Goal: Task Accomplishment & Management: Use online tool/utility

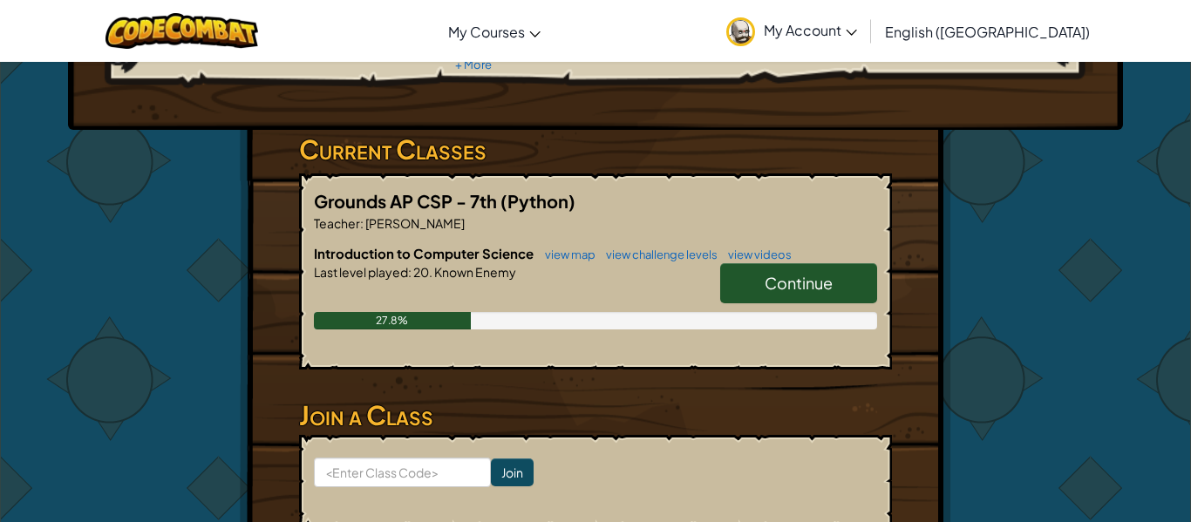
scroll to position [230, 0]
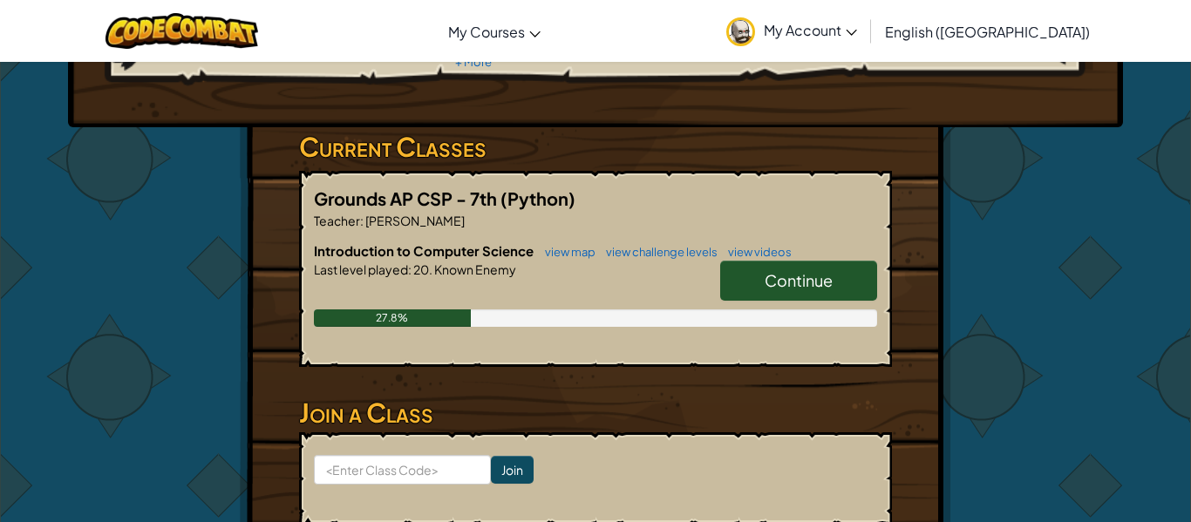
click at [803, 282] on span "Continue" at bounding box center [799, 280] width 68 height 20
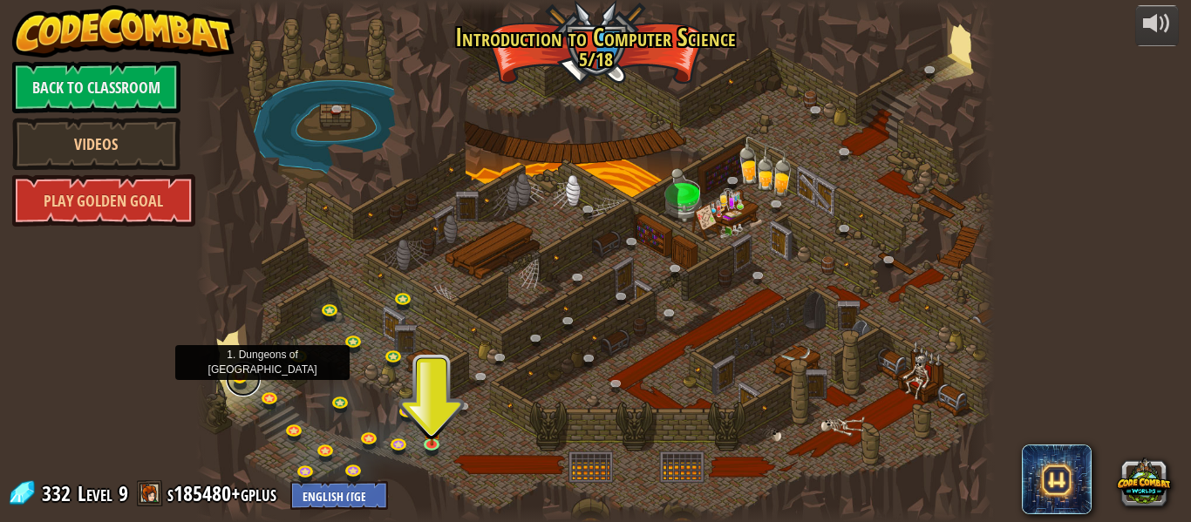
click at [232, 380] on link at bounding box center [243, 379] width 35 height 35
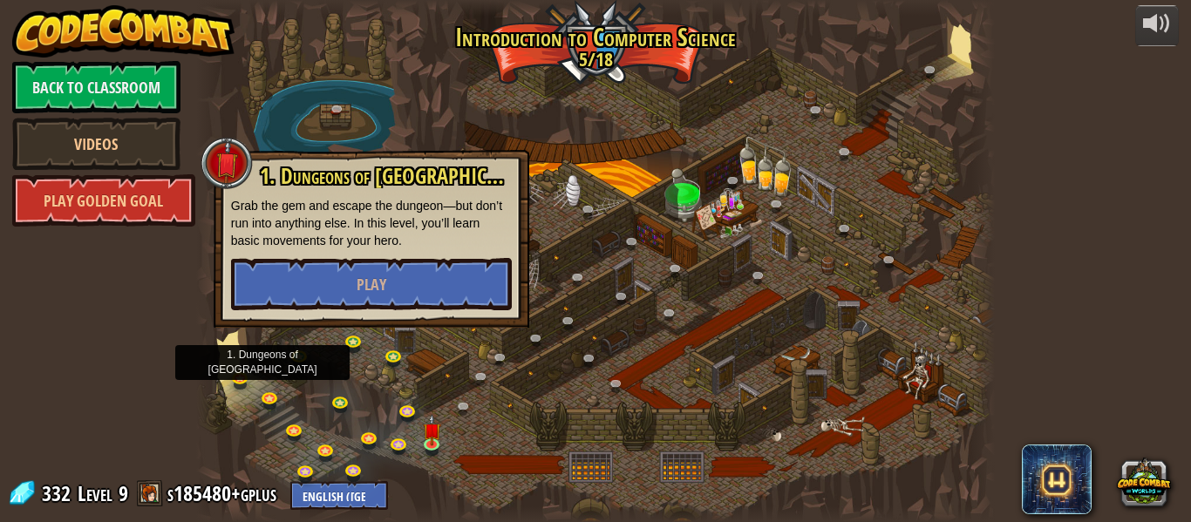
click at [487, 455] on div at bounding box center [595, 261] width 799 height 522
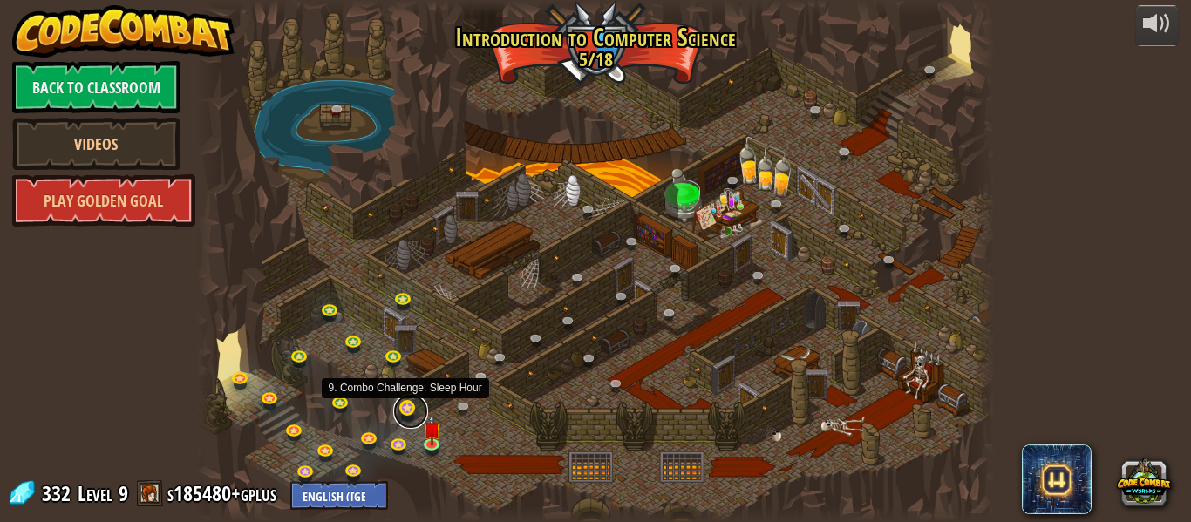
click at [415, 413] on link at bounding box center [410, 411] width 35 height 35
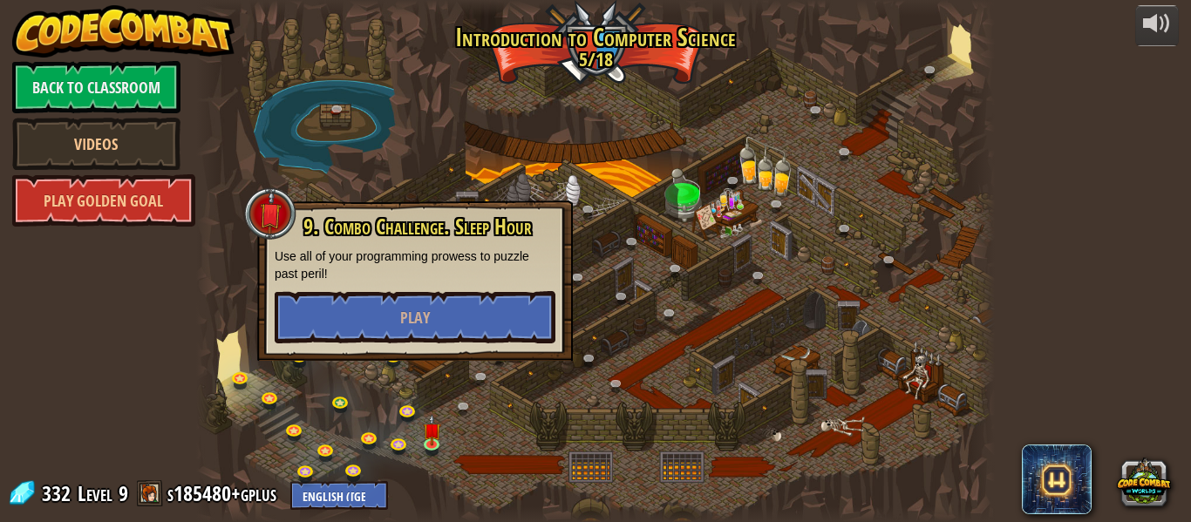
click at [638, 441] on div at bounding box center [595, 261] width 799 height 522
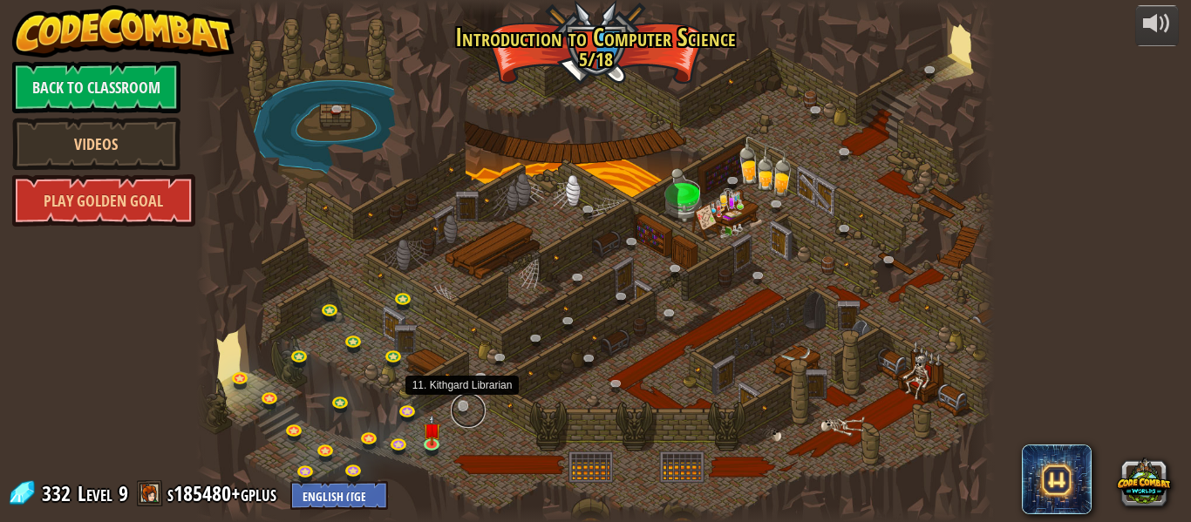
click at [463, 406] on link at bounding box center [468, 410] width 35 height 35
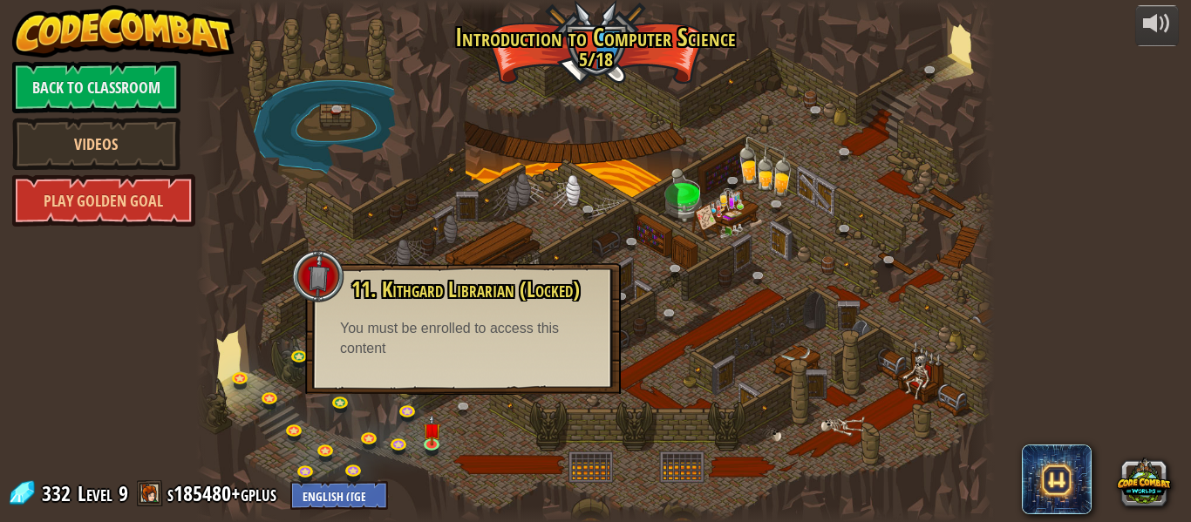
click at [491, 446] on div at bounding box center [595, 261] width 799 height 522
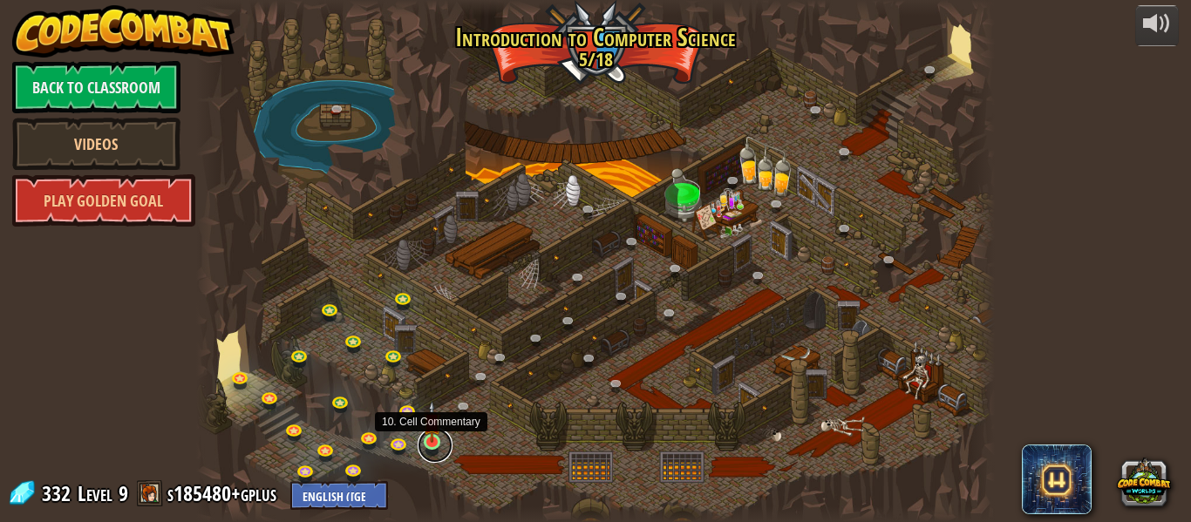
click at [441, 440] on link at bounding box center [435, 445] width 35 height 35
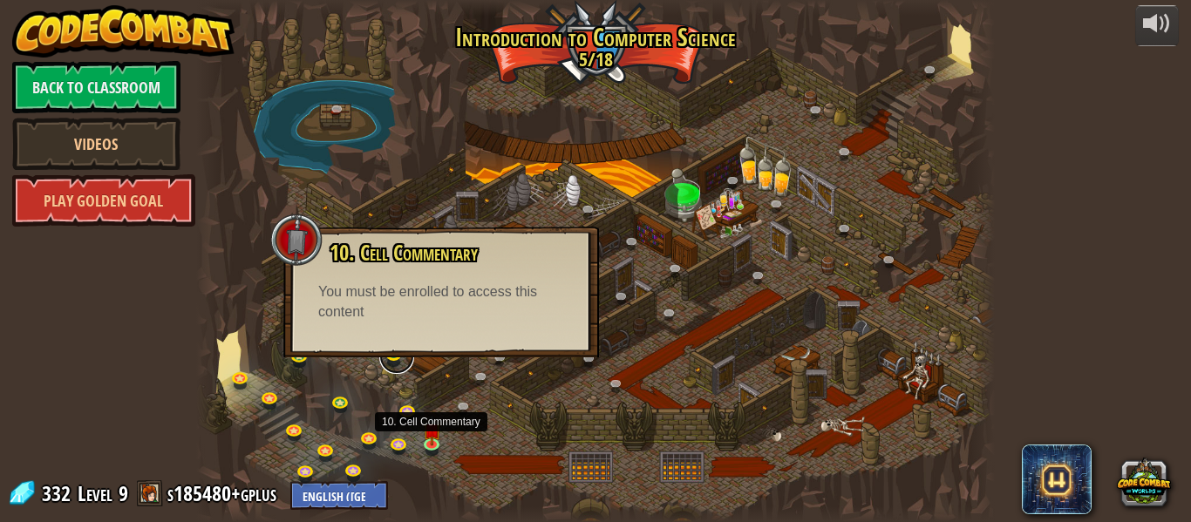
click at [381, 360] on link at bounding box center [396, 356] width 35 height 35
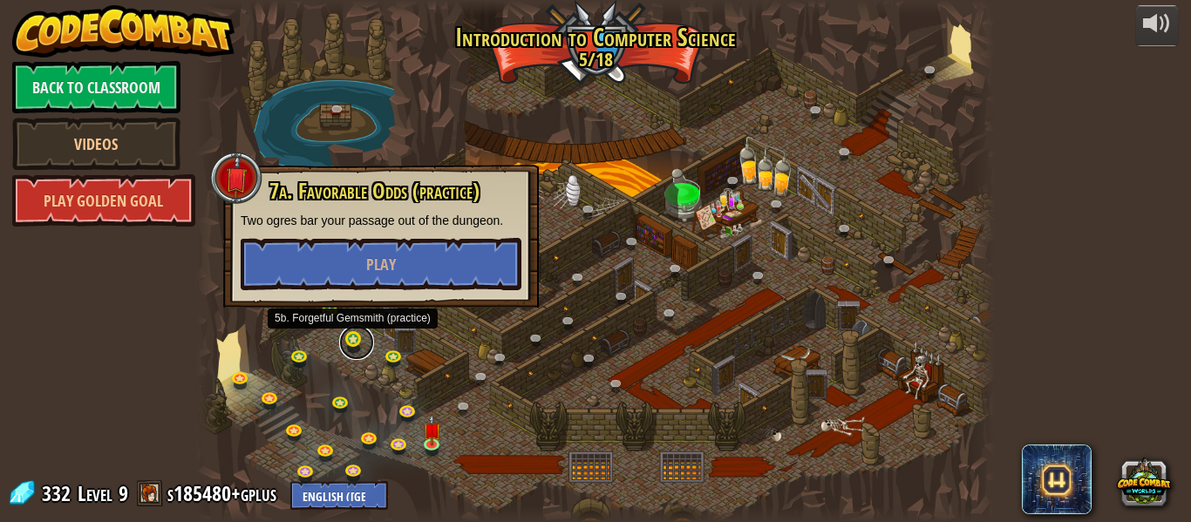
click at [351, 339] on link at bounding box center [356, 342] width 35 height 35
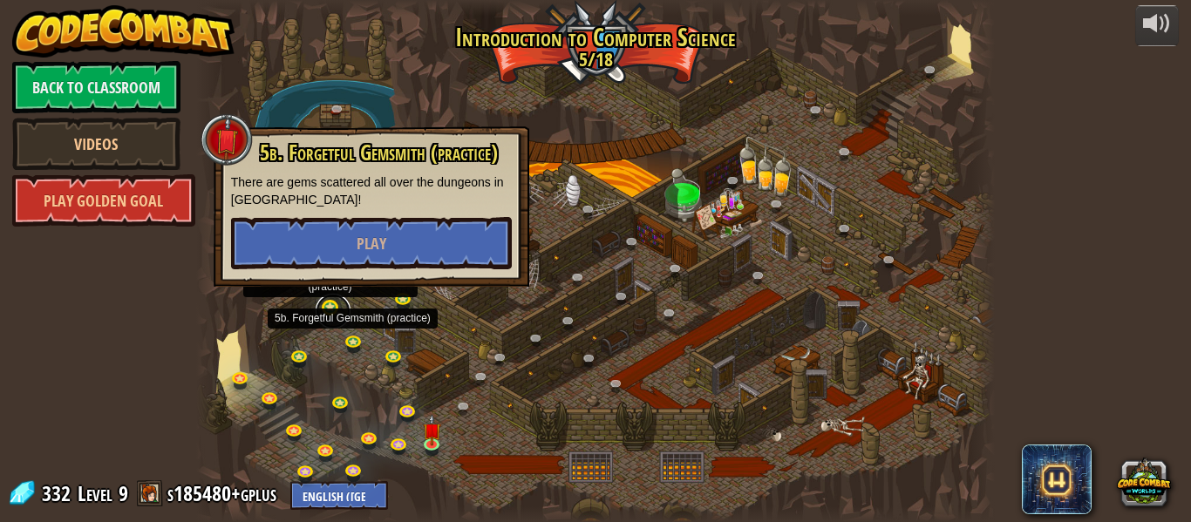
click at [334, 307] on link at bounding box center [333, 311] width 35 height 35
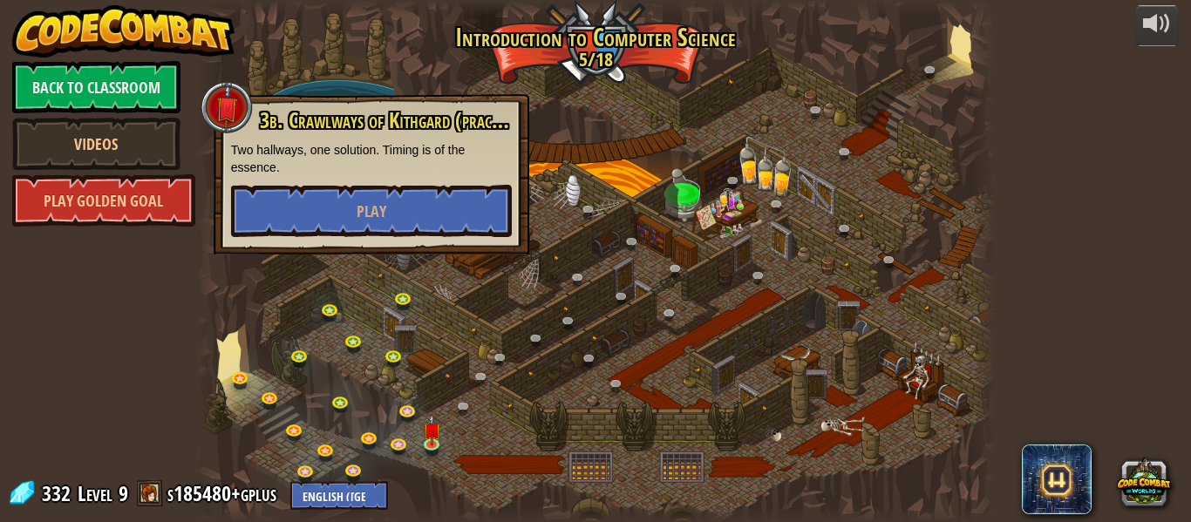
click at [301, 345] on div at bounding box center [595, 261] width 799 height 522
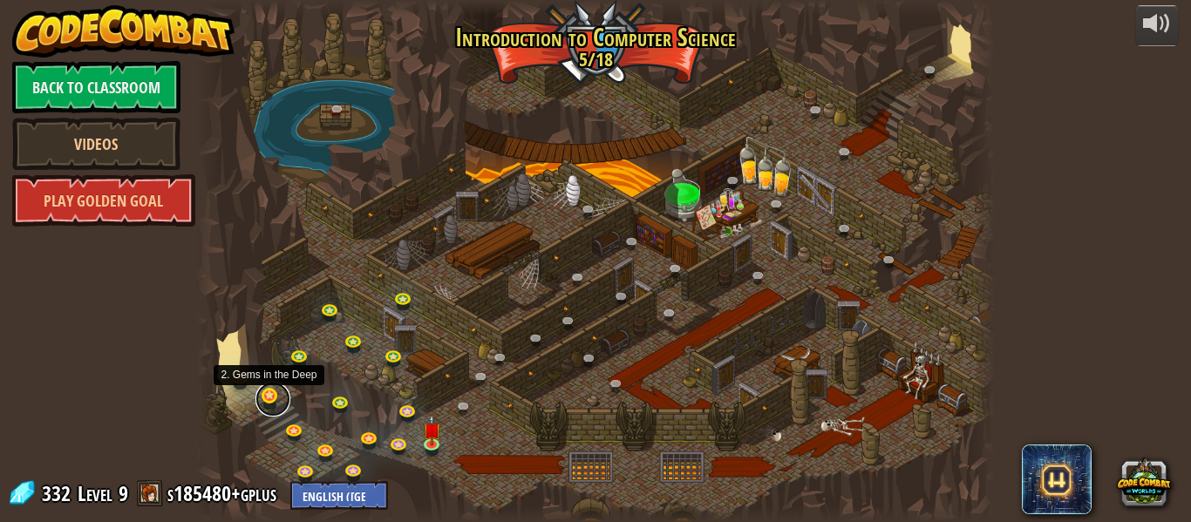
click at [262, 404] on link at bounding box center [273, 399] width 35 height 35
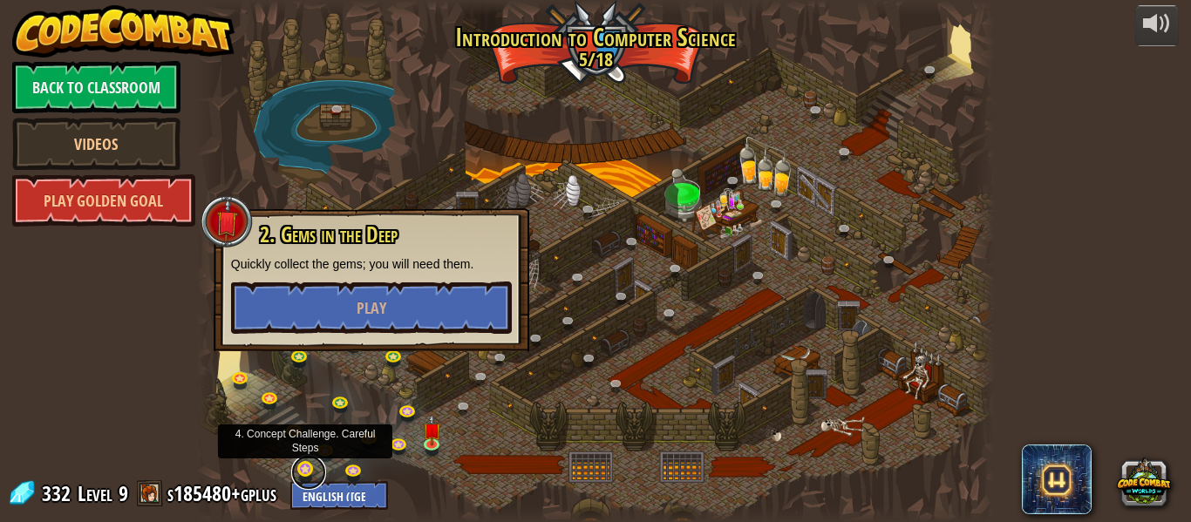
click at [304, 465] on link at bounding box center [308, 472] width 35 height 35
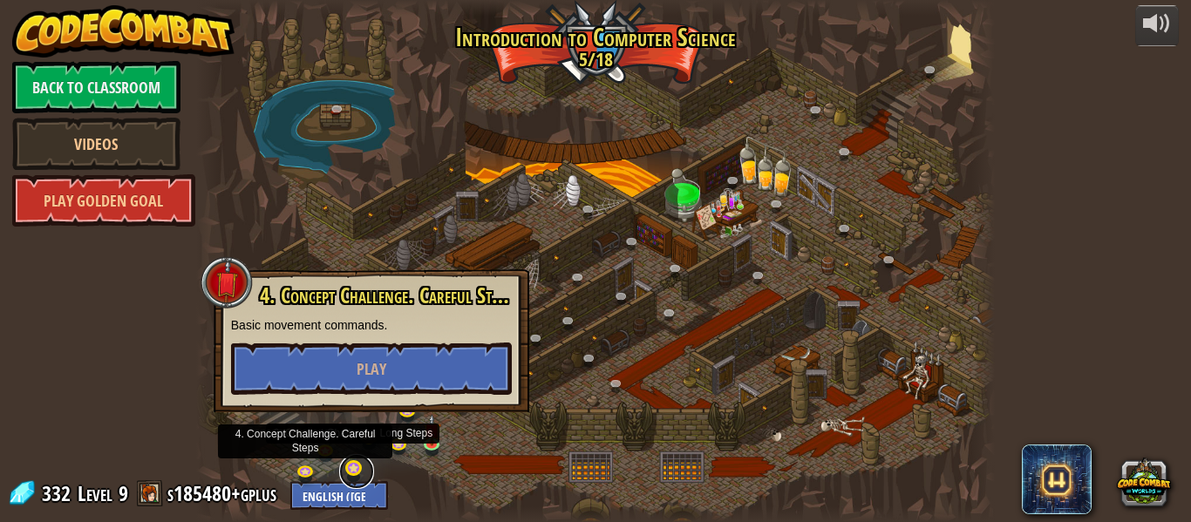
click at [353, 468] on link at bounding box center [356, 471] width 35 height 35
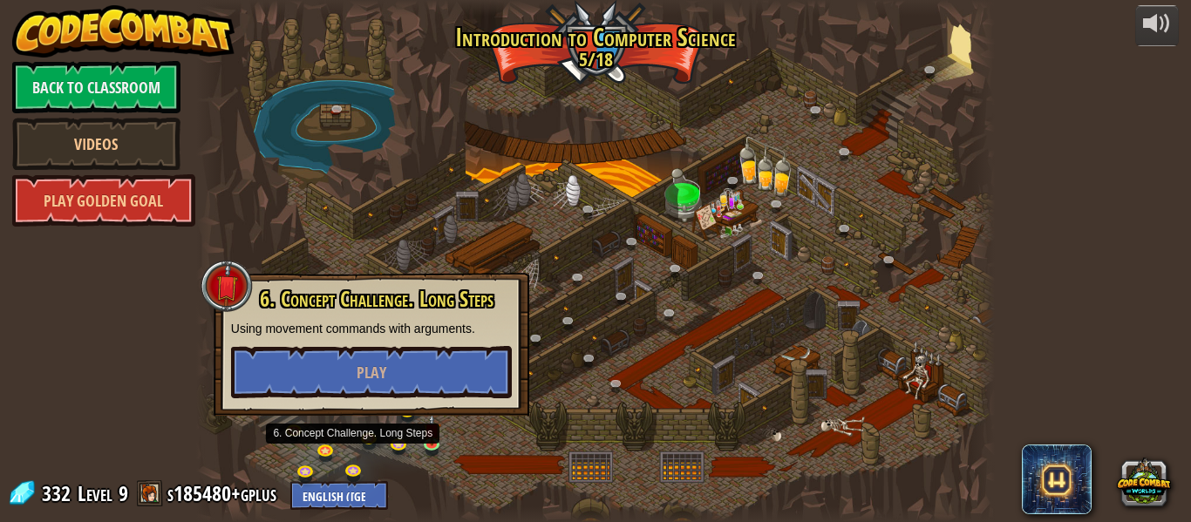
click at [502, 443] on div at bounding box center [595, 261] width 799 height 522
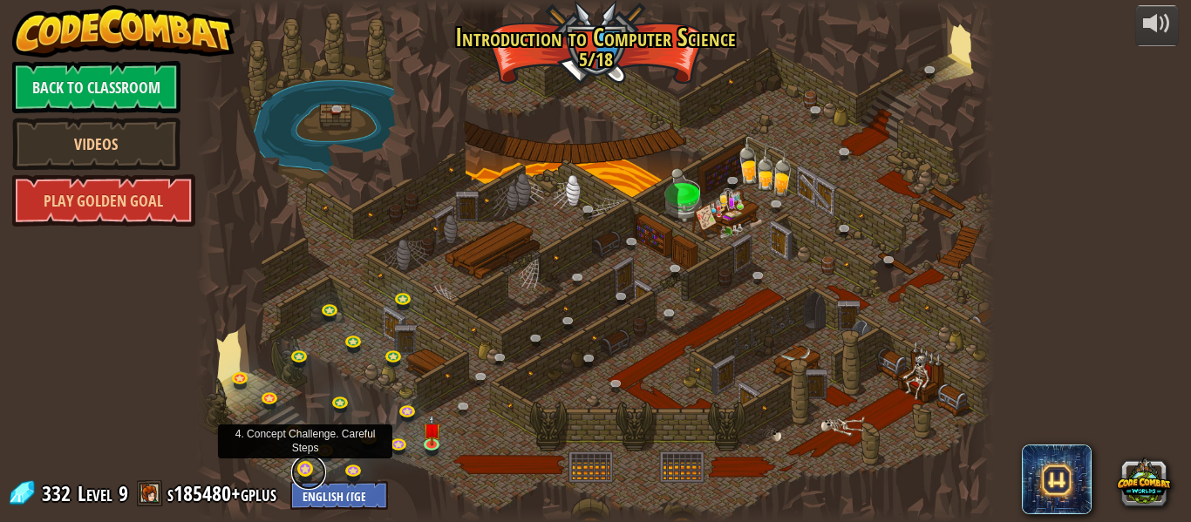
click at [300, 471] on link at bounding box center [308, 472] width 35 height 35
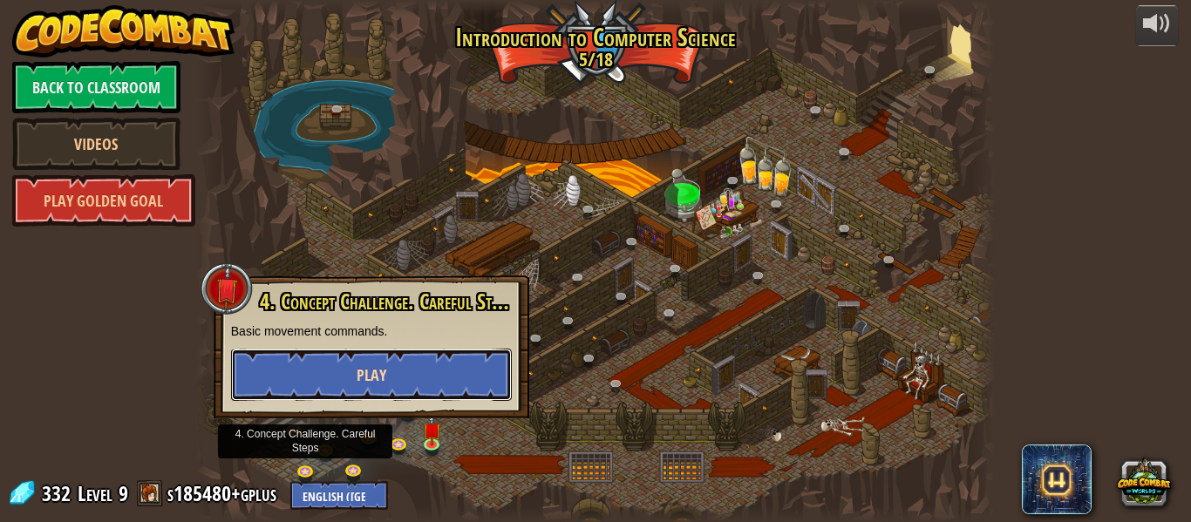
click at [412, 376] on button "Play" at bounding box center [371, 375] width 281 height 52
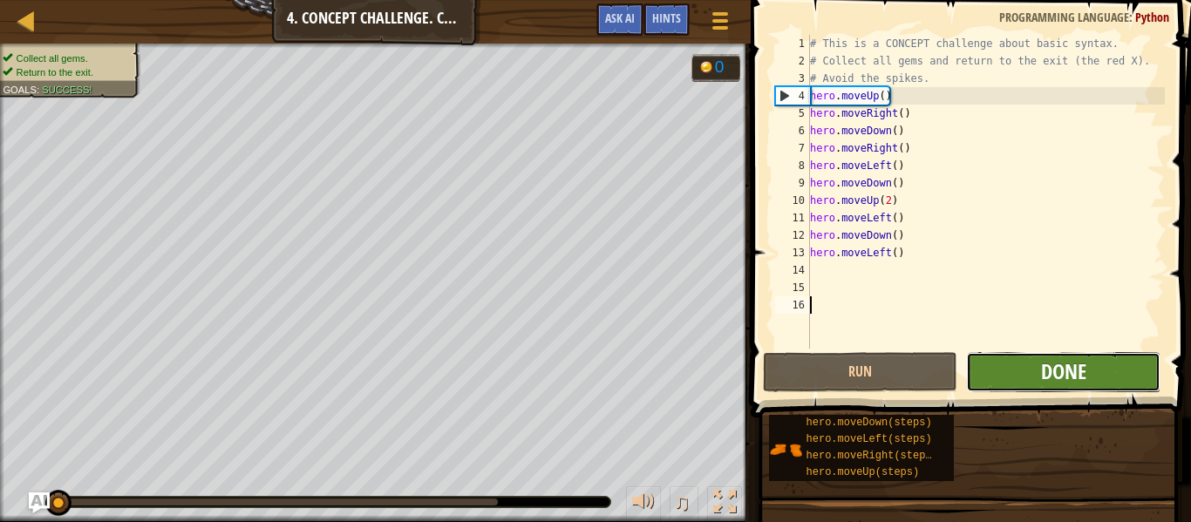
click at [1075, 368] on span "Done" at bounding box center [1063, 372] width 45 height 28
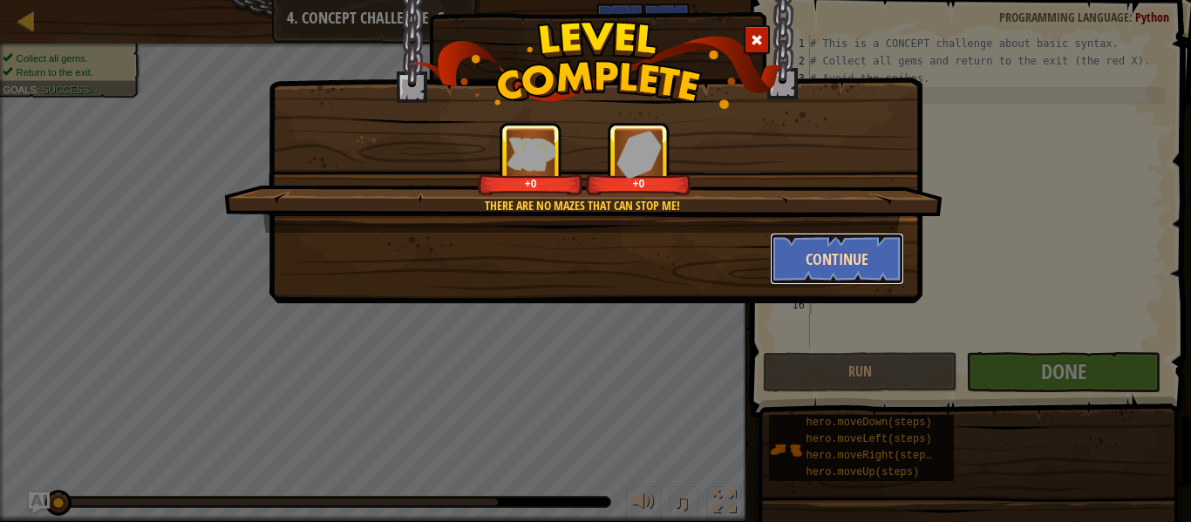
click at [845, 275] on button "Continue" at bounding box center [837, 259] width 135 height 52
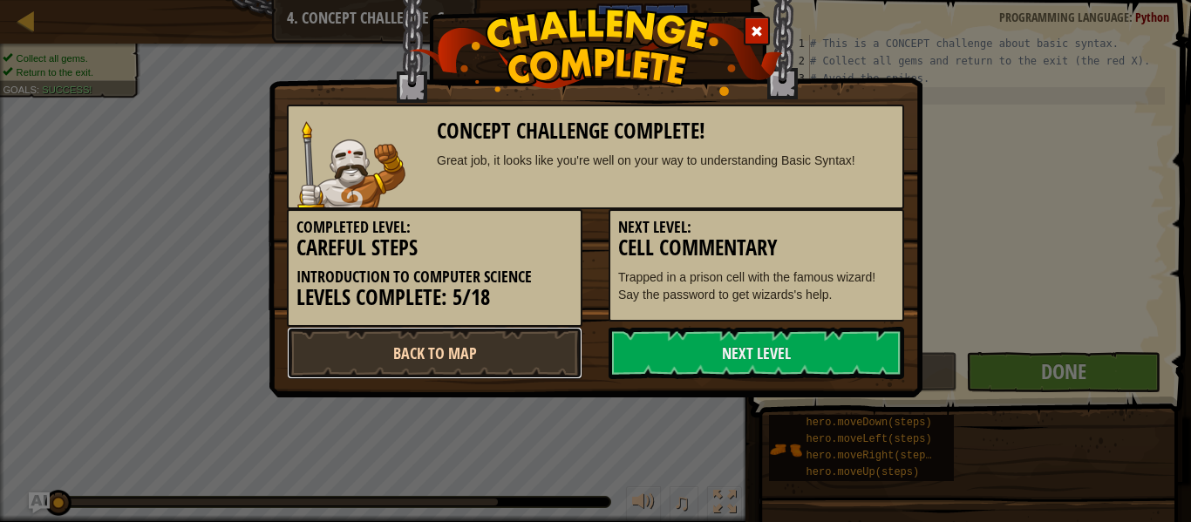
click at [510, 356] on link "Back to Map" at bounding box center [435, 353] width 296 height 52
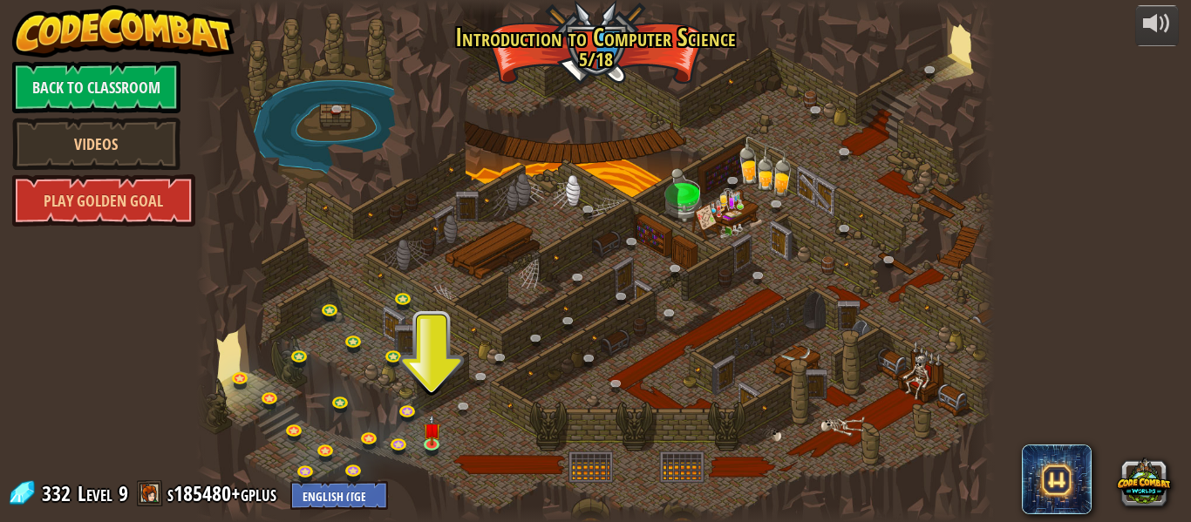
click at [474, 452] on div at bounding box center [595, 261] width 799 height 522
click at [345, 400] on link at bounding box center [343, 402] width 35 height 35
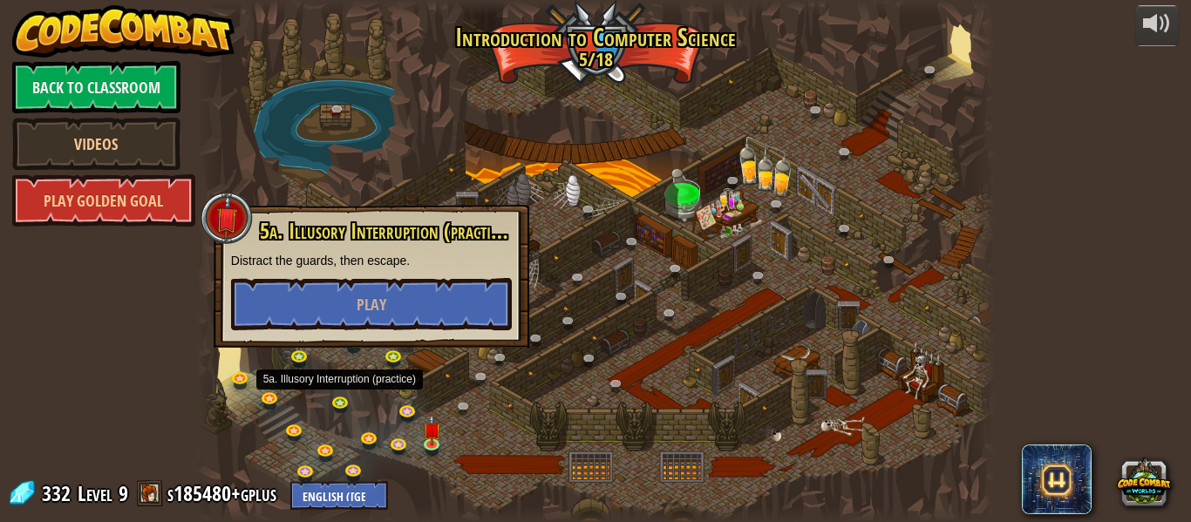
click at [573, 460] on div at bounding box center [595, 261] width 799 height 522
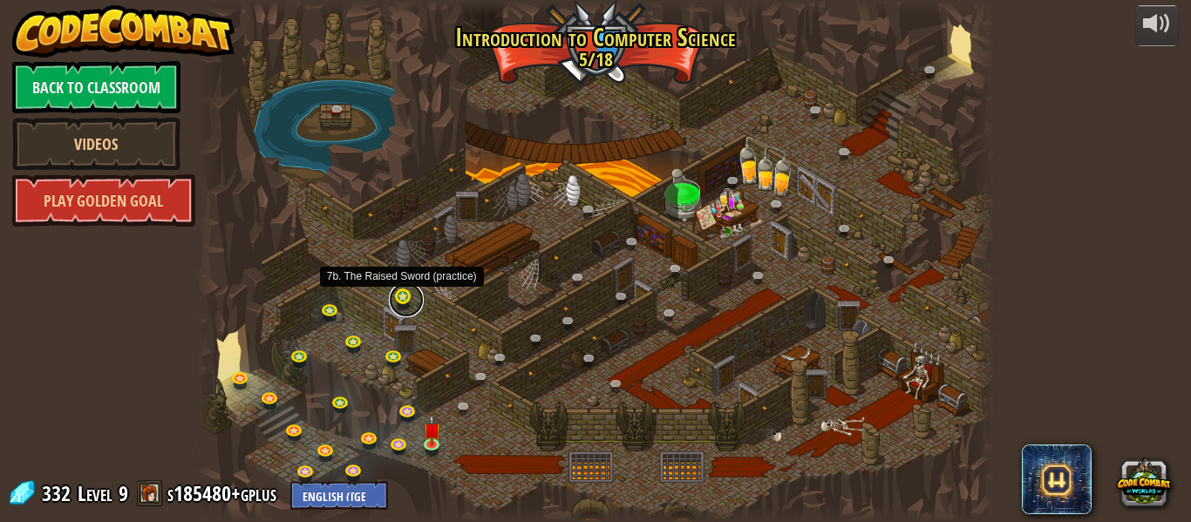
click at [406, 297] on link at bounding box center [406, 300] width 35 height 35
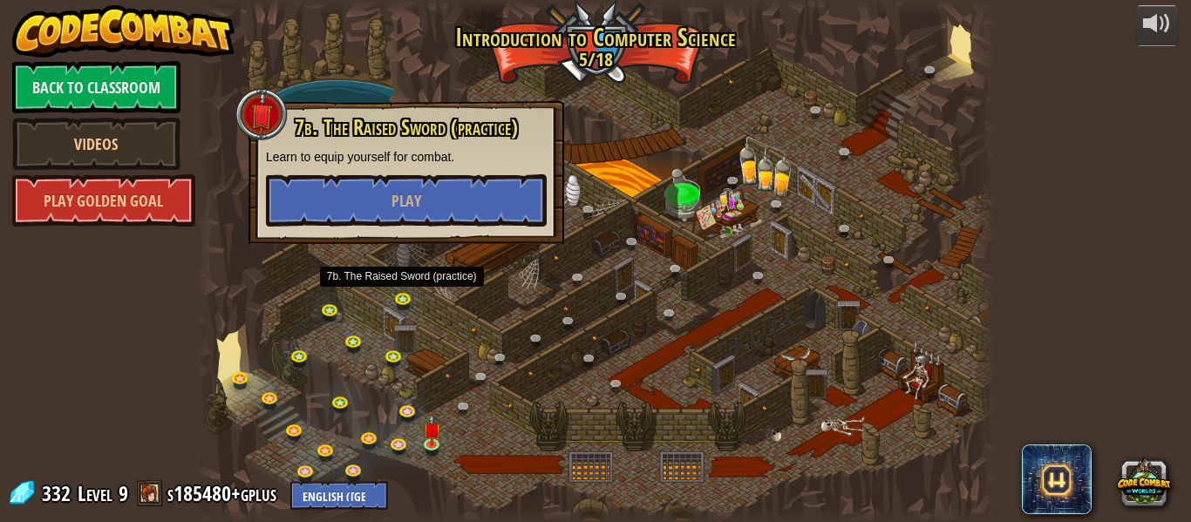
click at [861, 341] on div at bounding box center [595, 261] width 799 height 522
